Goal: Task Accomplishment & Management: Manage account settings

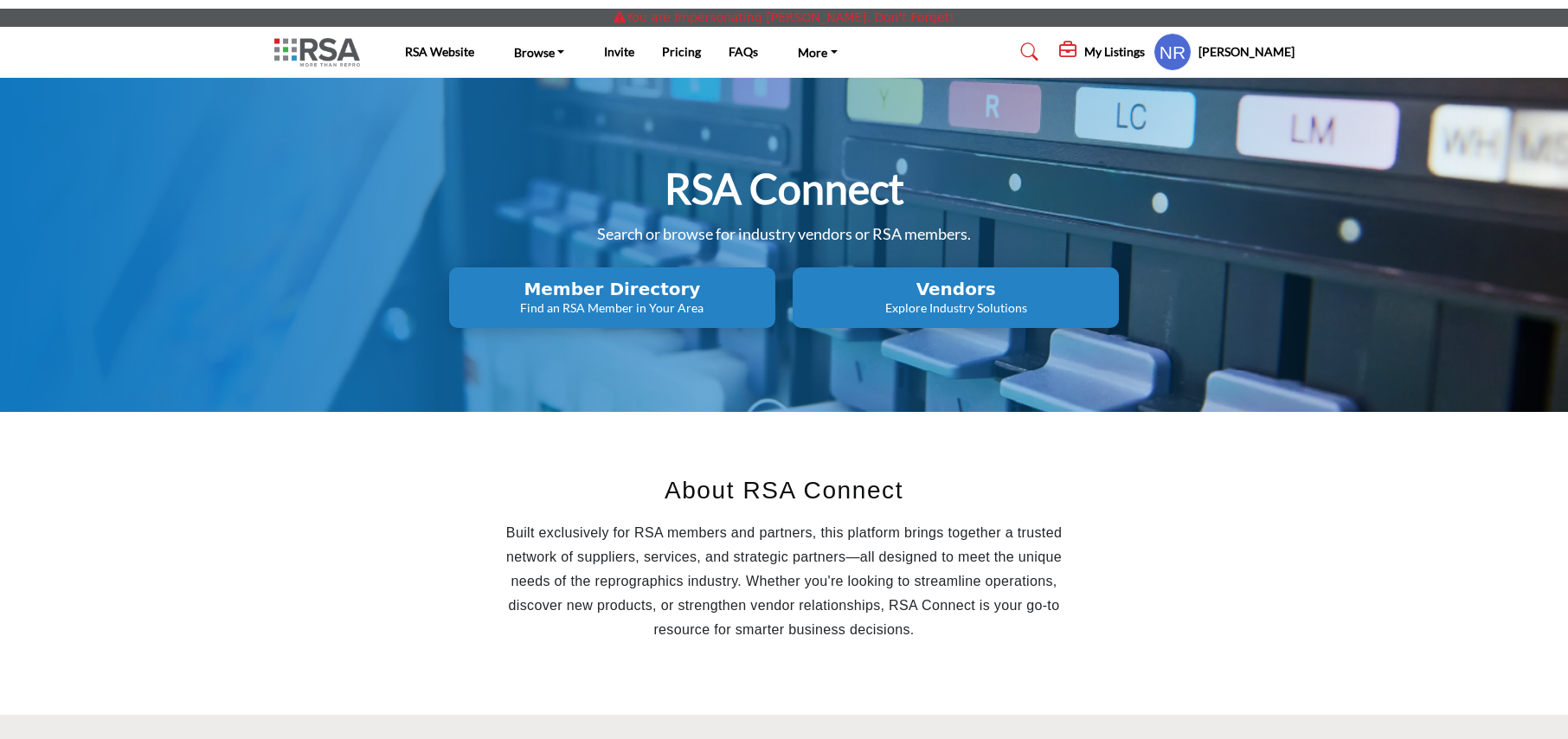
click at [1135, 49] on h5 "My Listings" at bounding box center [1114, 51] width 60 height 15
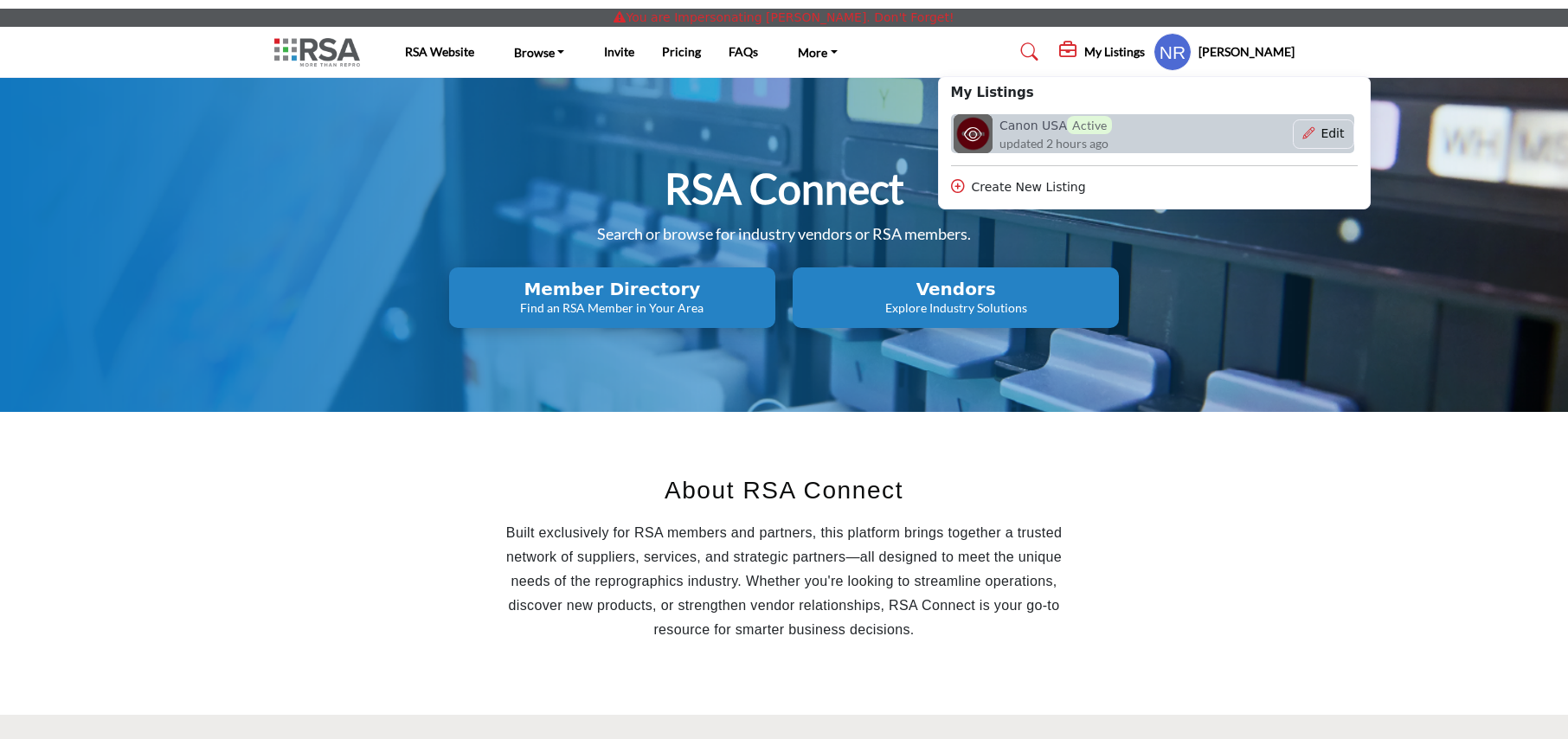
click at [1042, 138] on span "updated 2 hours ago" at bounding box center [1053, 143] width 109 height 18
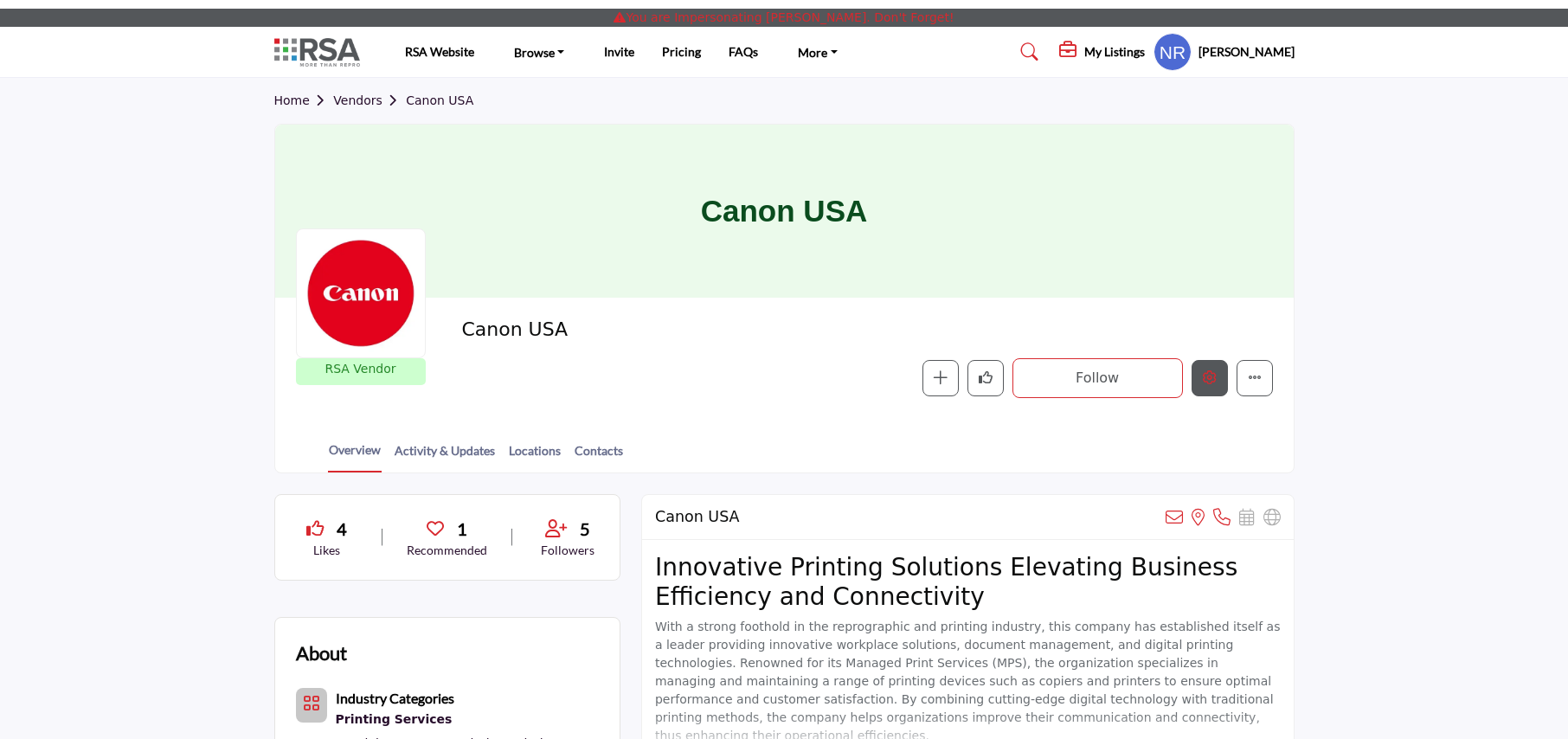
click at [1213, 384] on icon "Edit company" at bounding box center [1209, 377] width 13 height 13
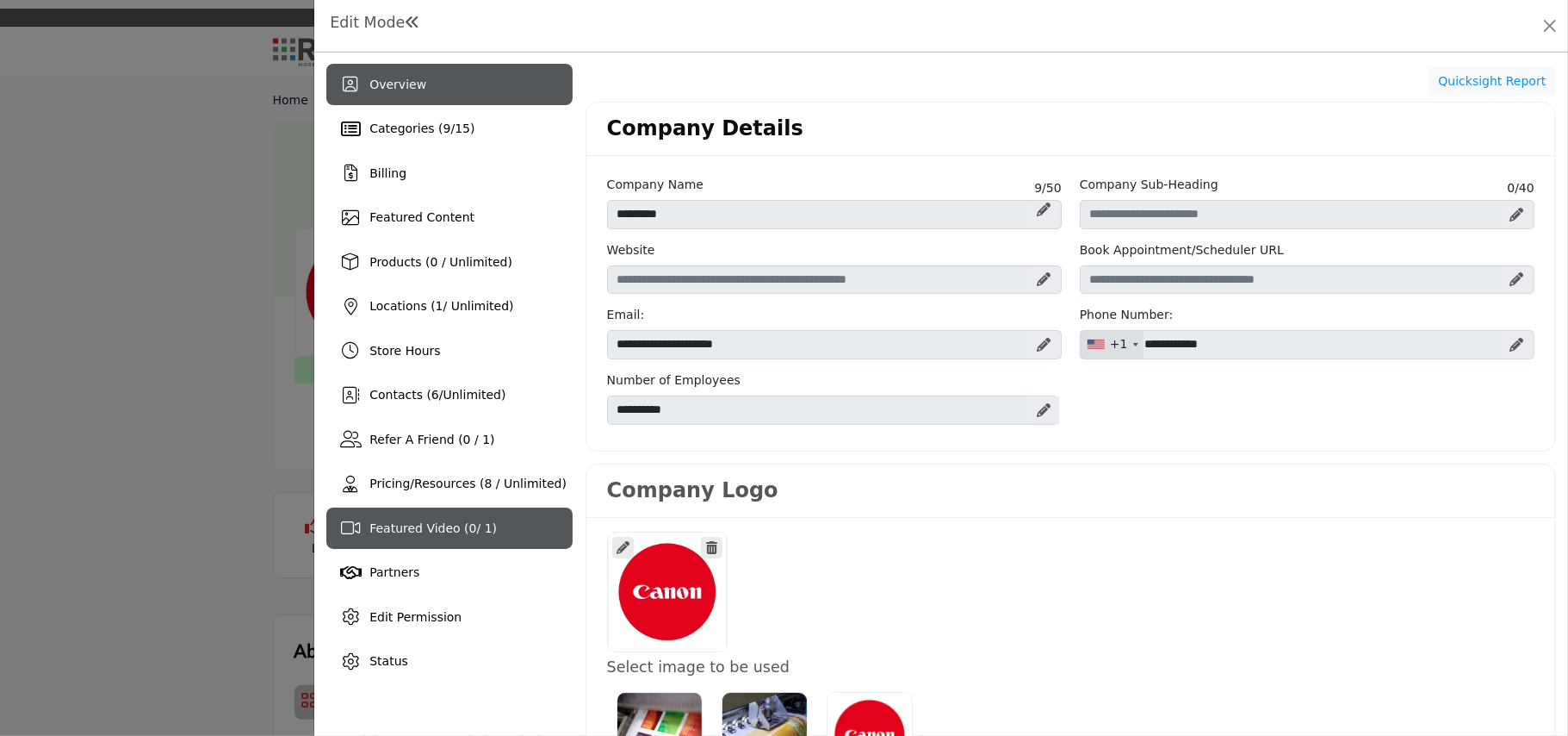
click at [423, 515] on div "Featured Video ( 0 / 1)" at bounding box center [449, 528] width 246 height 41
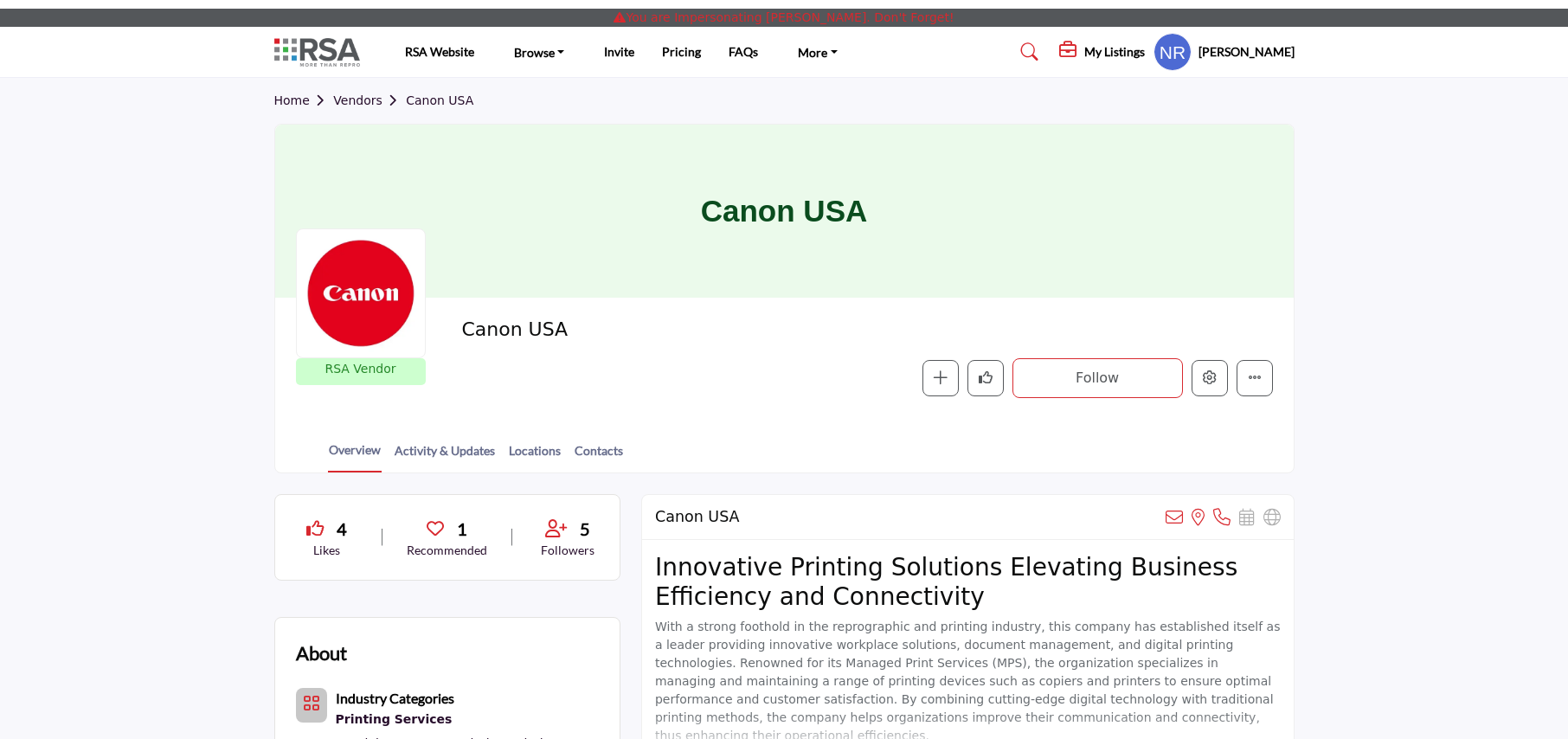
click at [1189, 60] on profile-featured-9ebd7f2e-8819-44fd-aeff-f846be376adc "Show hide supplier dropdown" at bounding box center [1172, 52] width 38 height 38
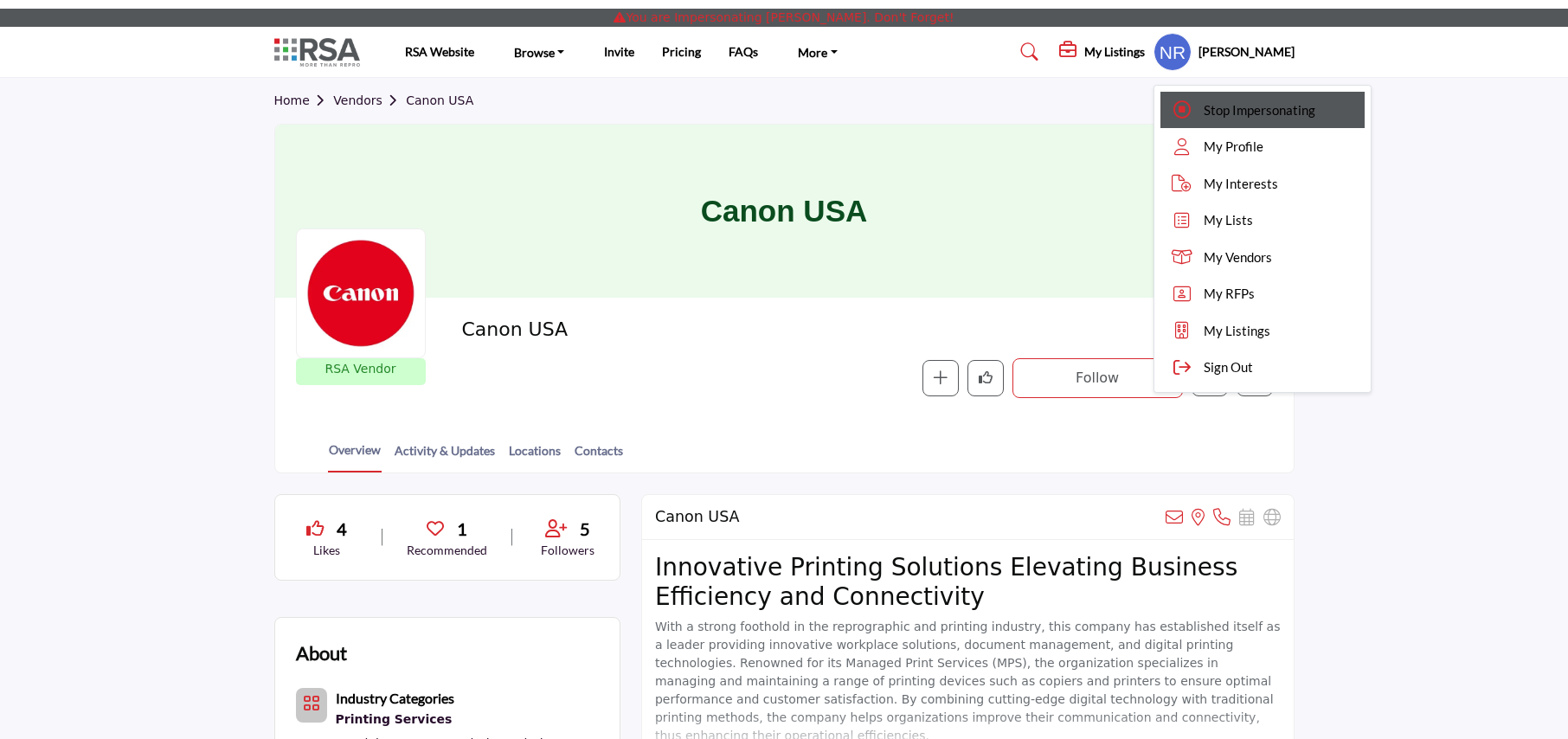
click at [1218, 108] on div "Stop Impersonating" at bounding box center [1262, 110] width 204 height 37
